Goal: Task Accomplishment & Management: Manage account settings

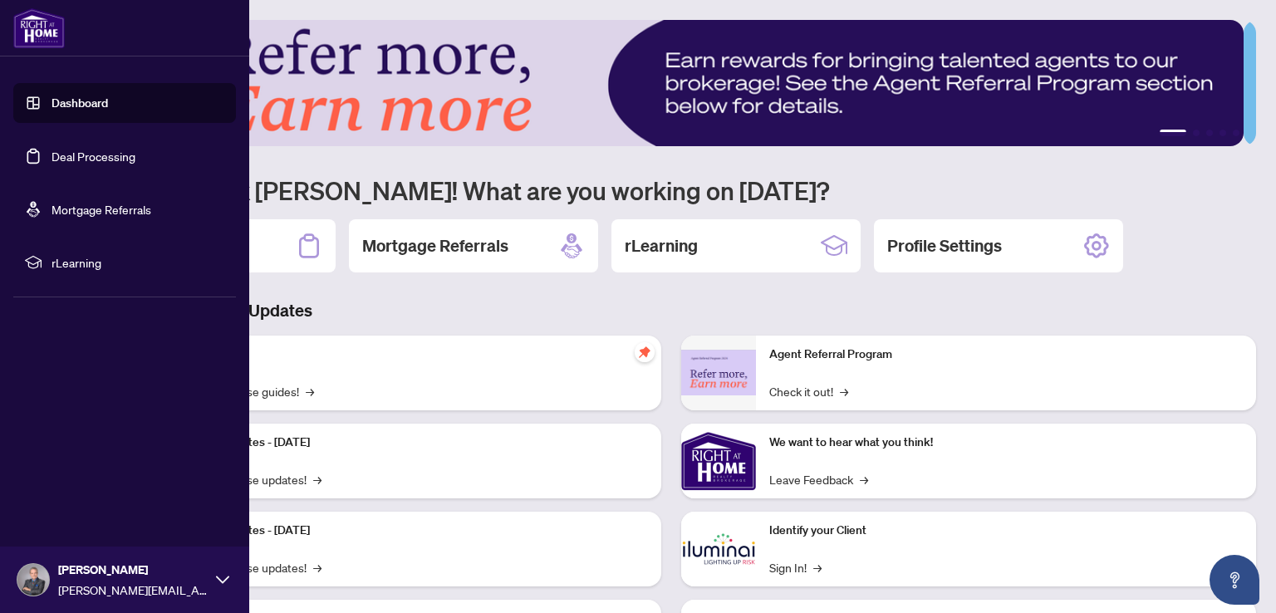
click at [83, 156] on link "Deal Processing" at bounding box center [94, 156] width 84 height 15
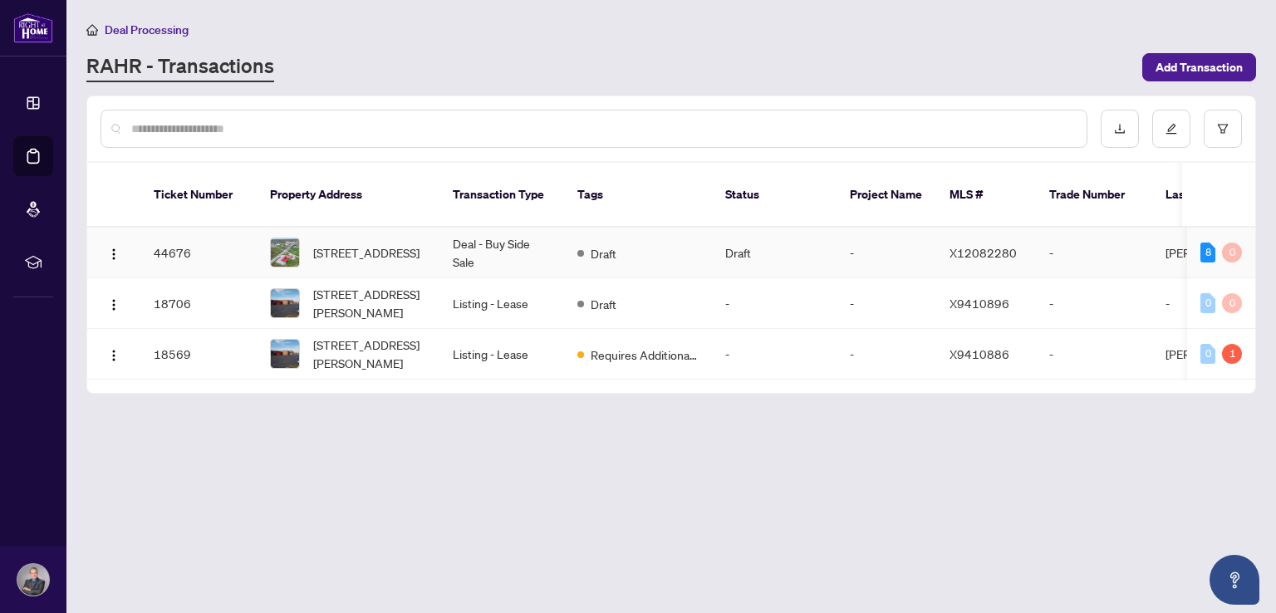
click at [523, 228] on td "Deal - Buy Side Sale" at bounding box center [502, 253] width 125 height 51
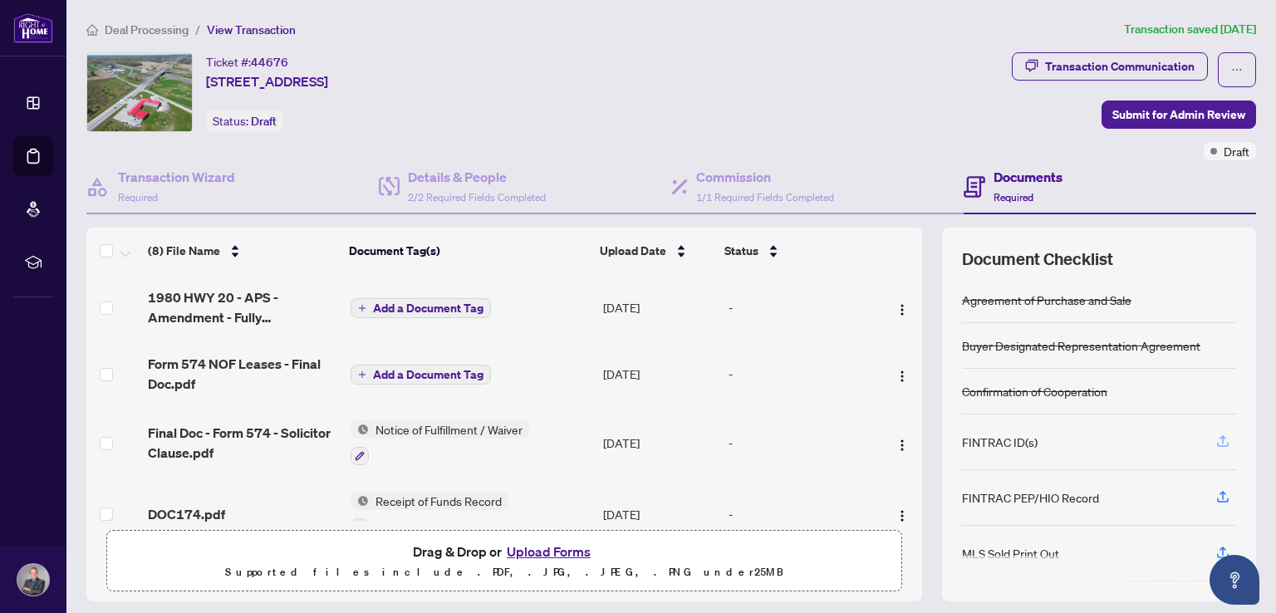
click at [1216, 439] on icon "button" at bounding box center [1223, 441] width 15 height 15
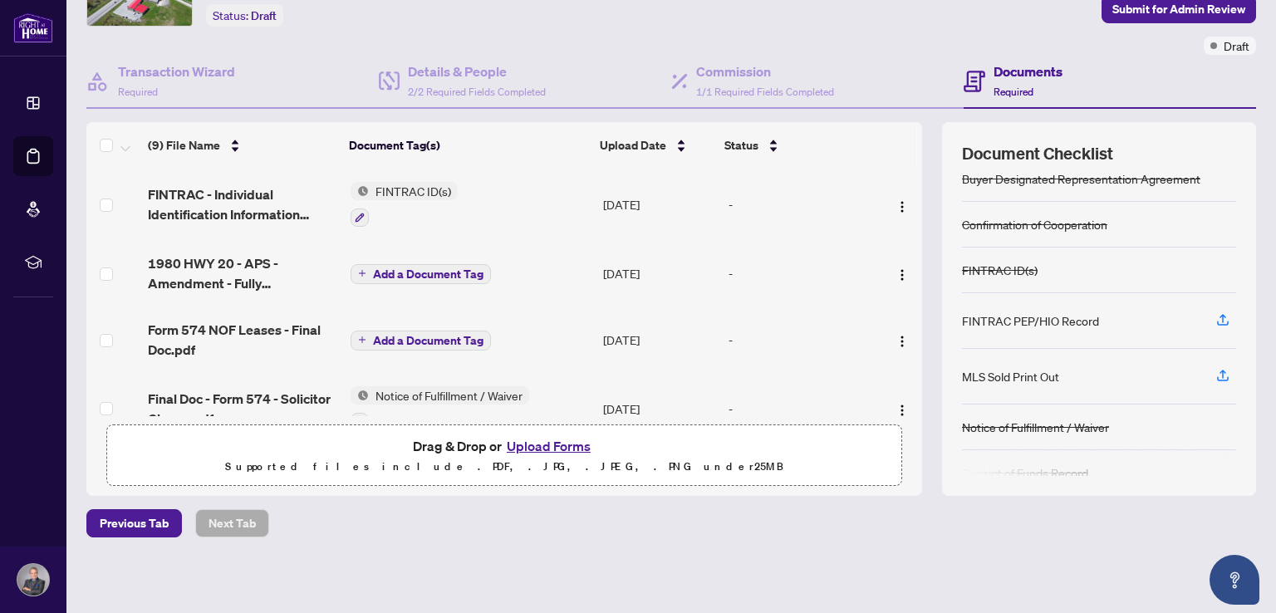
scroll to position [83, 0]
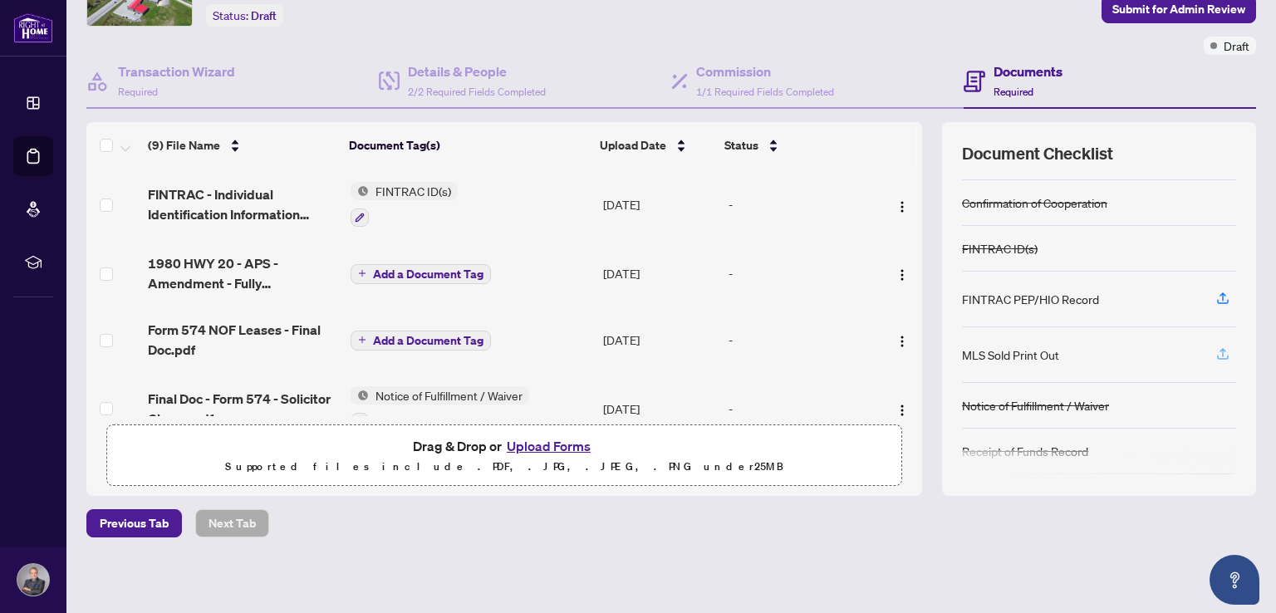
click at [1216, 350] on icon "button" at bounding box center [1223, 353] width 15 height 15
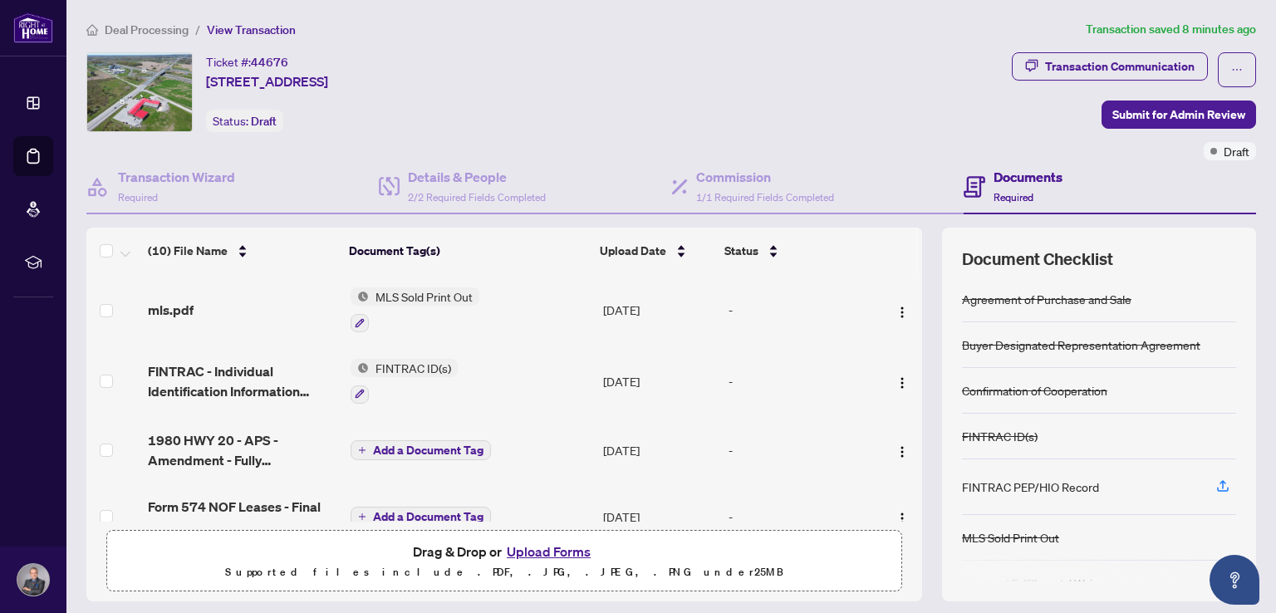
scroll to position [0, 0]
click at [1168, 117] on span "Submit for Admin Review" at bounding box center [1179, 114] width 133 height 27
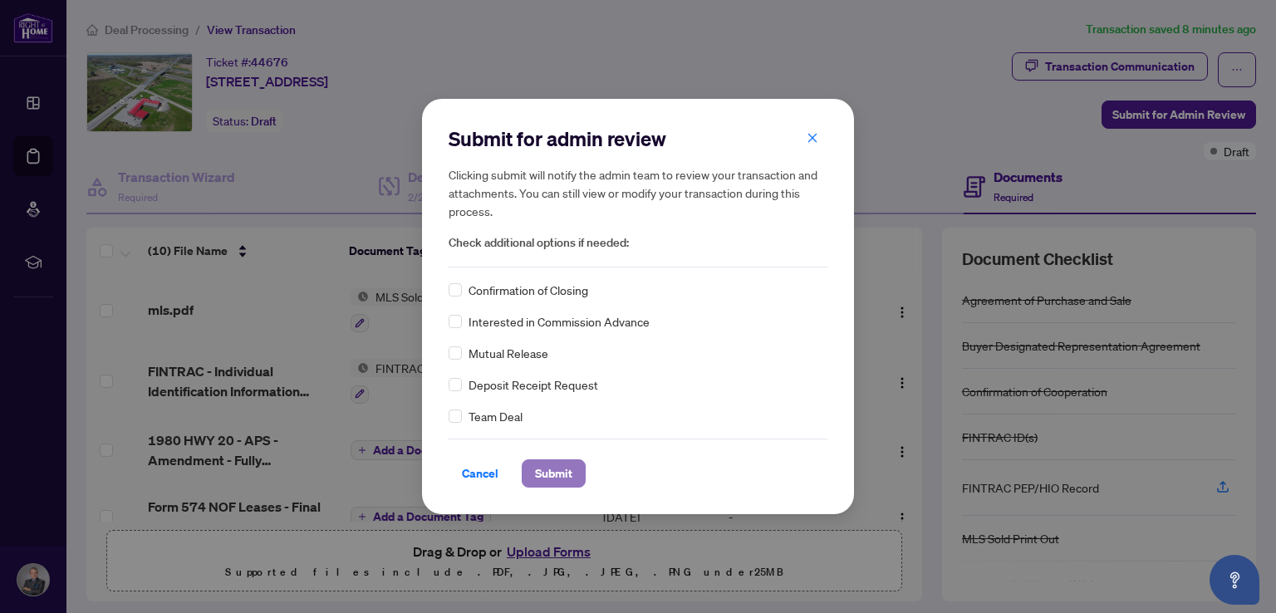
click at [545, 476] on span "Submit" at bounding box center [553, 473] width 37 height 27
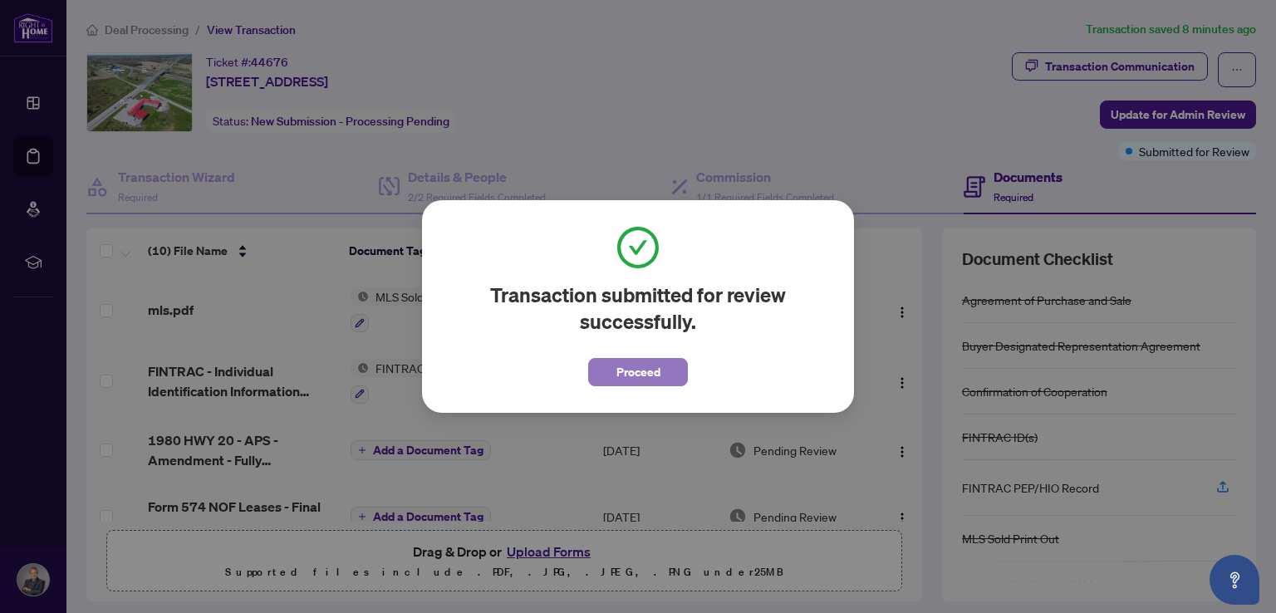
click at [651, 376] on span "Proceed" at bounding box center [639, 372] width 44 height 27
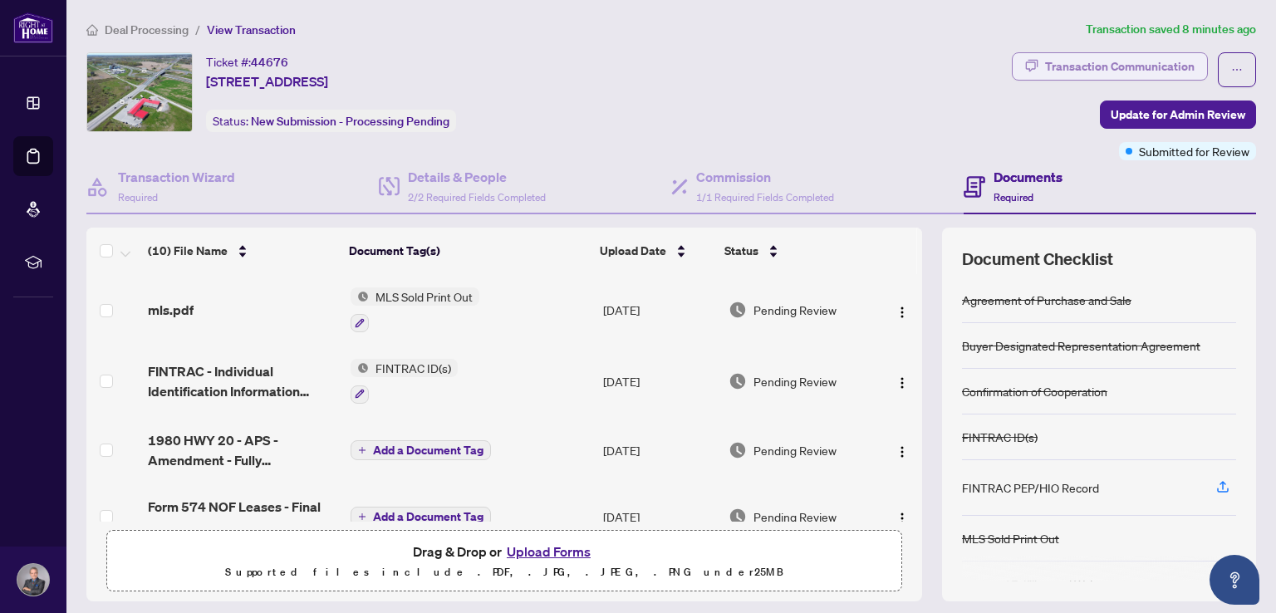
click at [1075, 64] on div "Transaction Communication" at bounding box center [1120, 66] width 150 height 27
